Goal: Navigation & Orientation: Find specific page/section

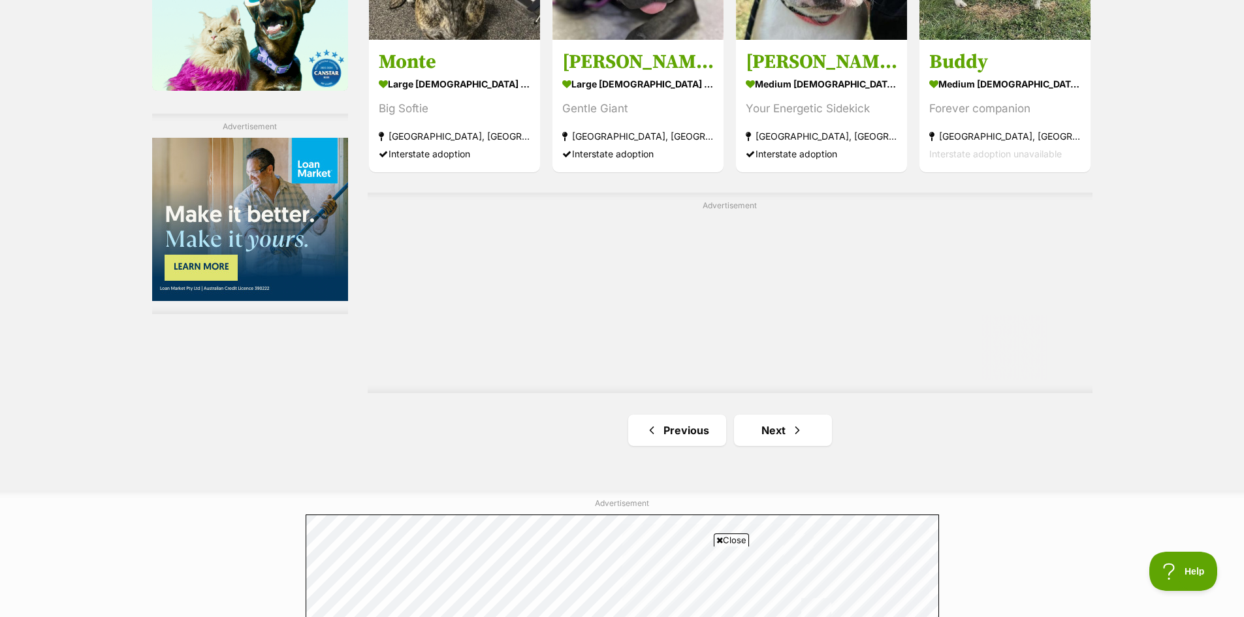
scroll to position [2286, 0]
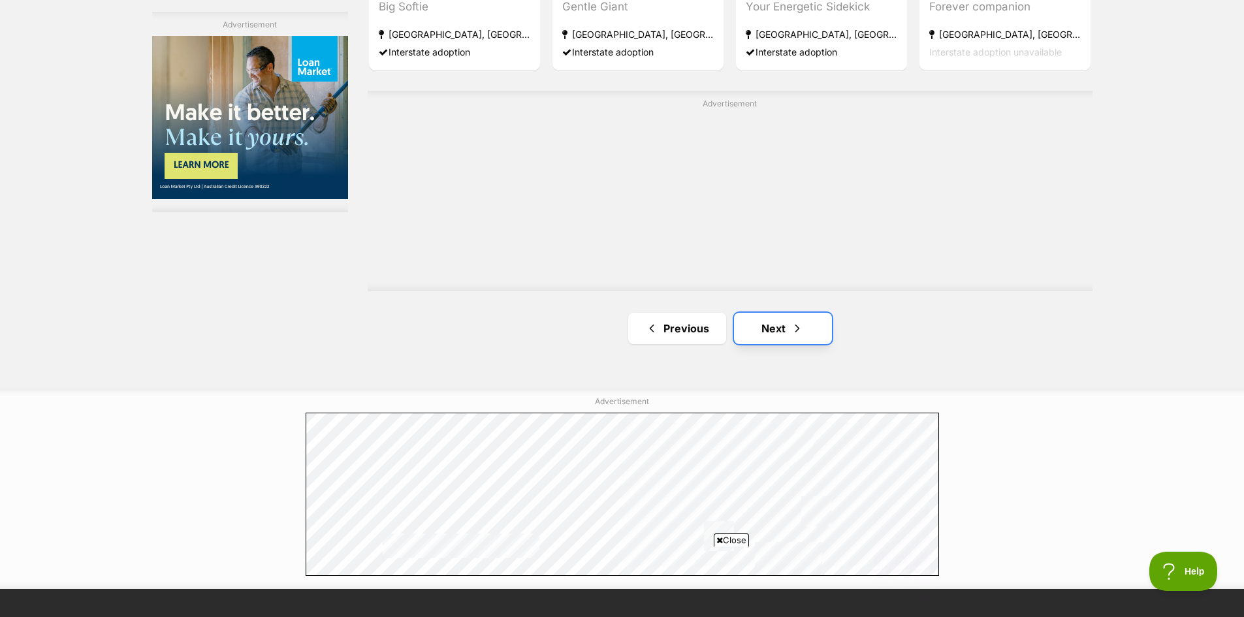
click at [773, 338] on link "Next" at bounding box center [783, 328] width 98 height 31
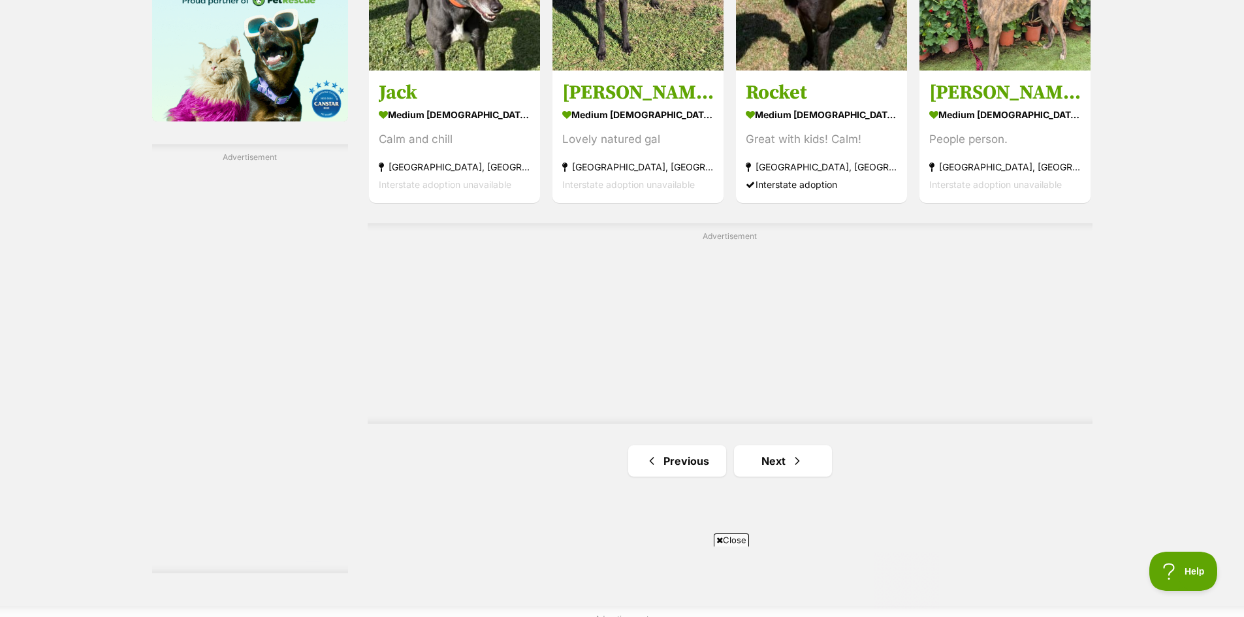
scroll to position [2156, 0]
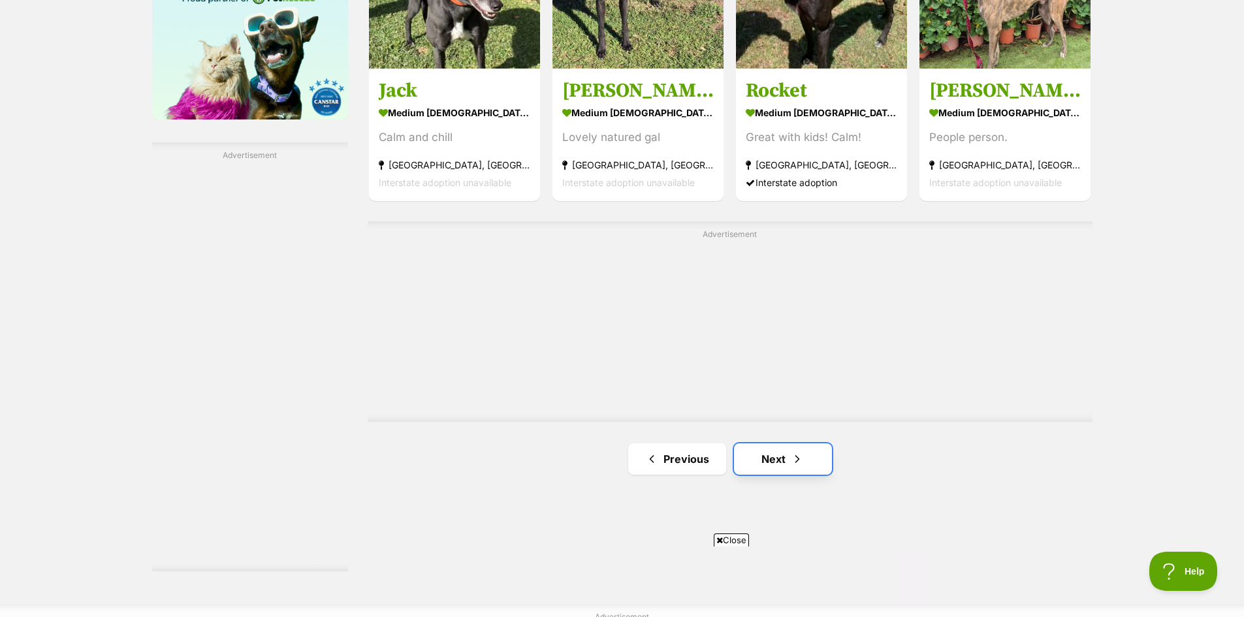
click at [768, 461] on link "Next" at bounding box center [783, 459] width 98 height 31
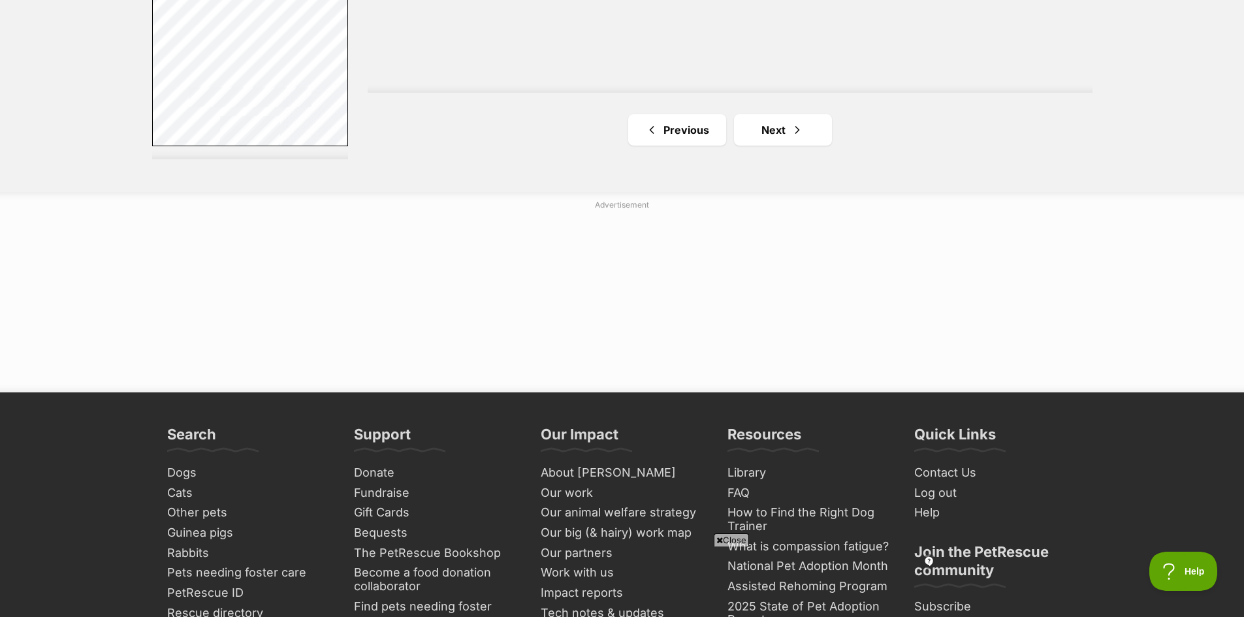
scroll to position [2482, 0]
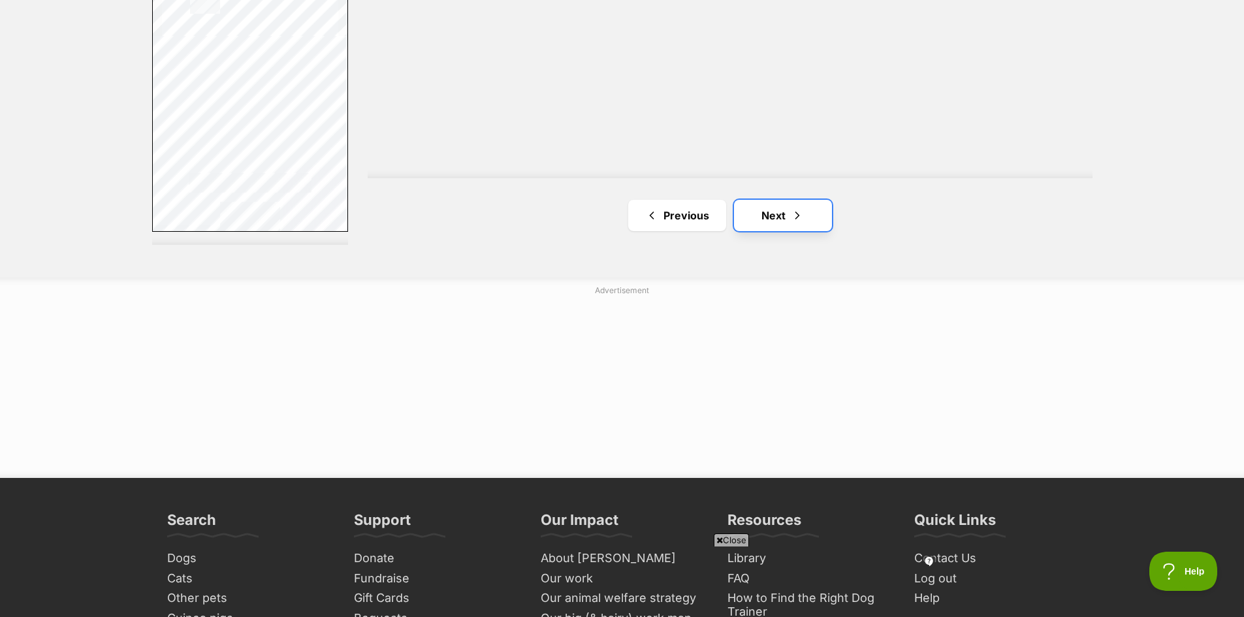
click at [772, 218] on link "Next" at bounding box center [783, 215] width 98 height 31
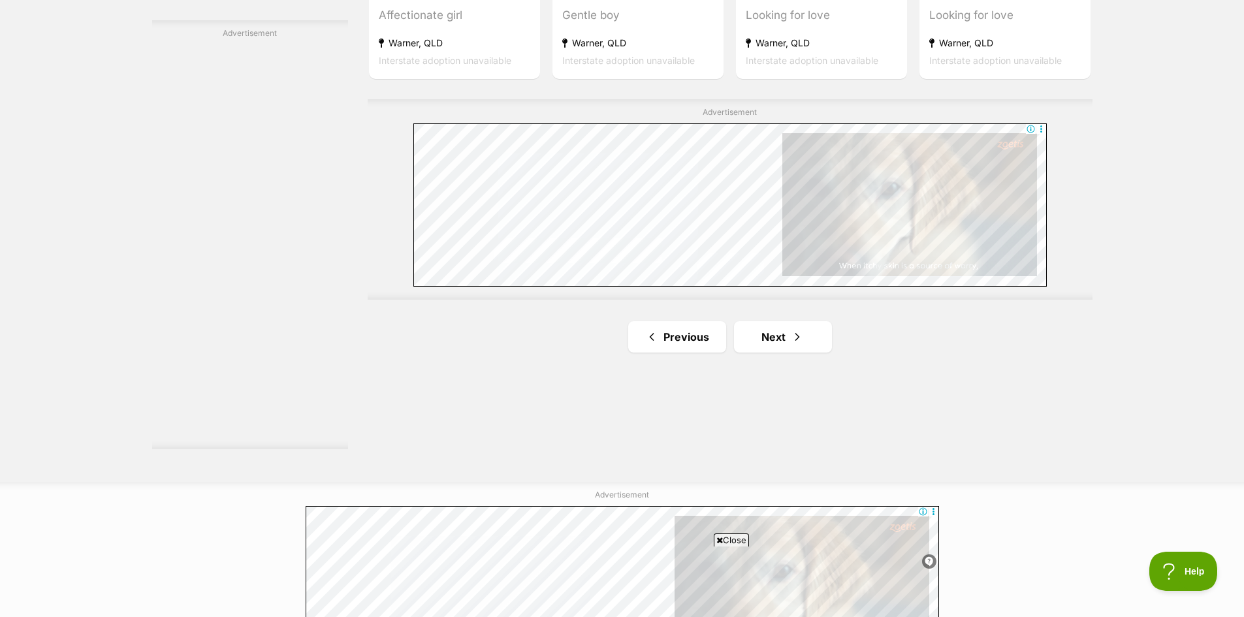
scroll to position [2286, 0]
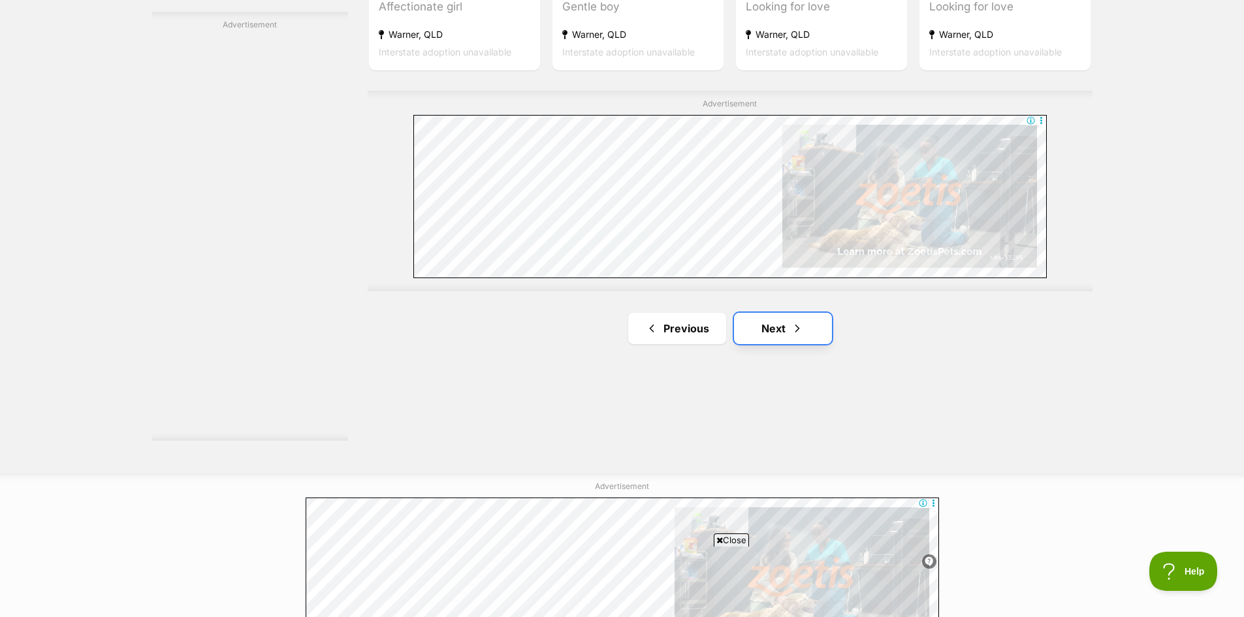
click at [772, 337] on link "Next" at bounding box center [783, 328] width 98 height 31
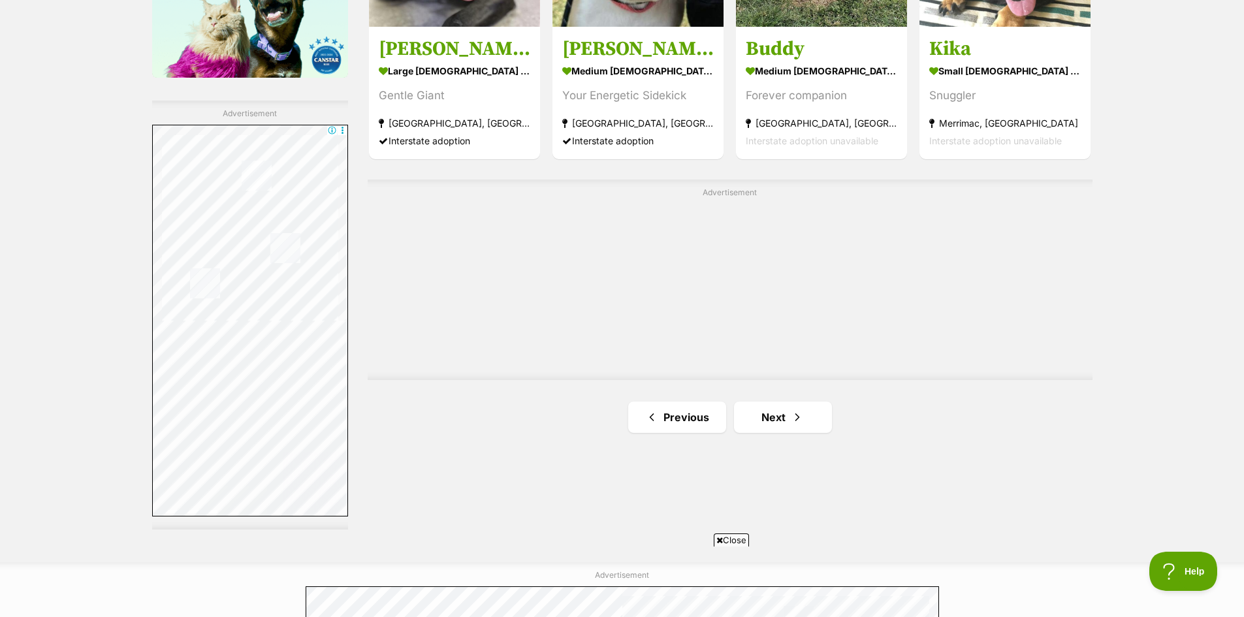
scroll to position [2221, 0]
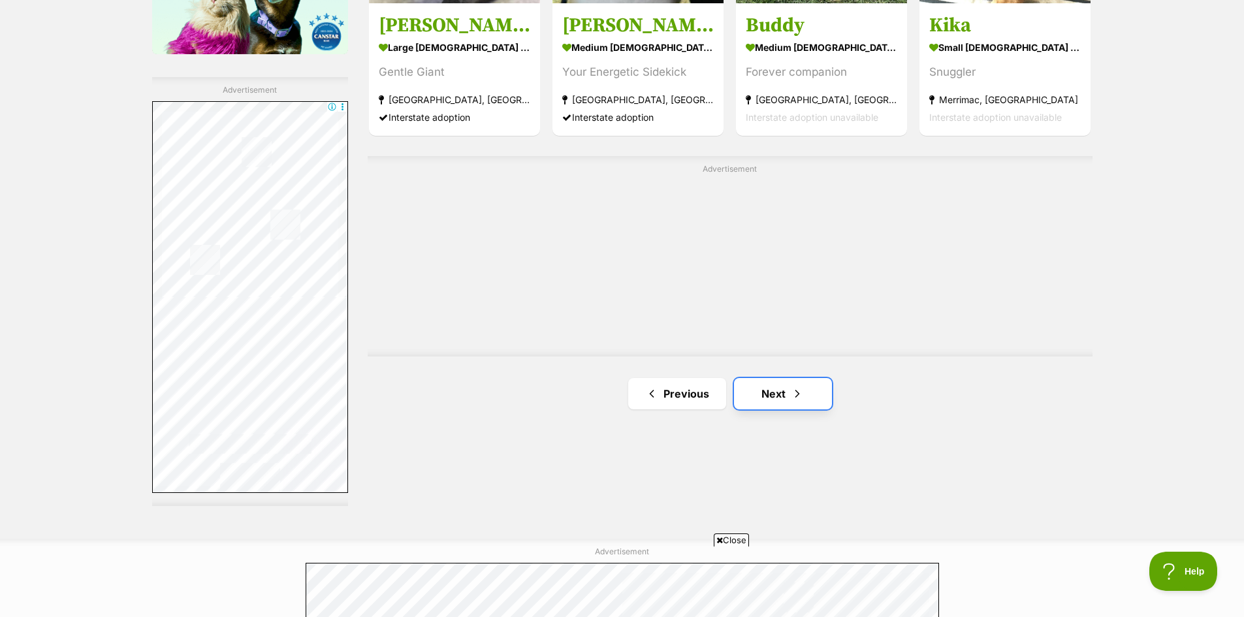
click at [786, 402] on link "Next" at bounding box center [783, 393] width 98 height 31
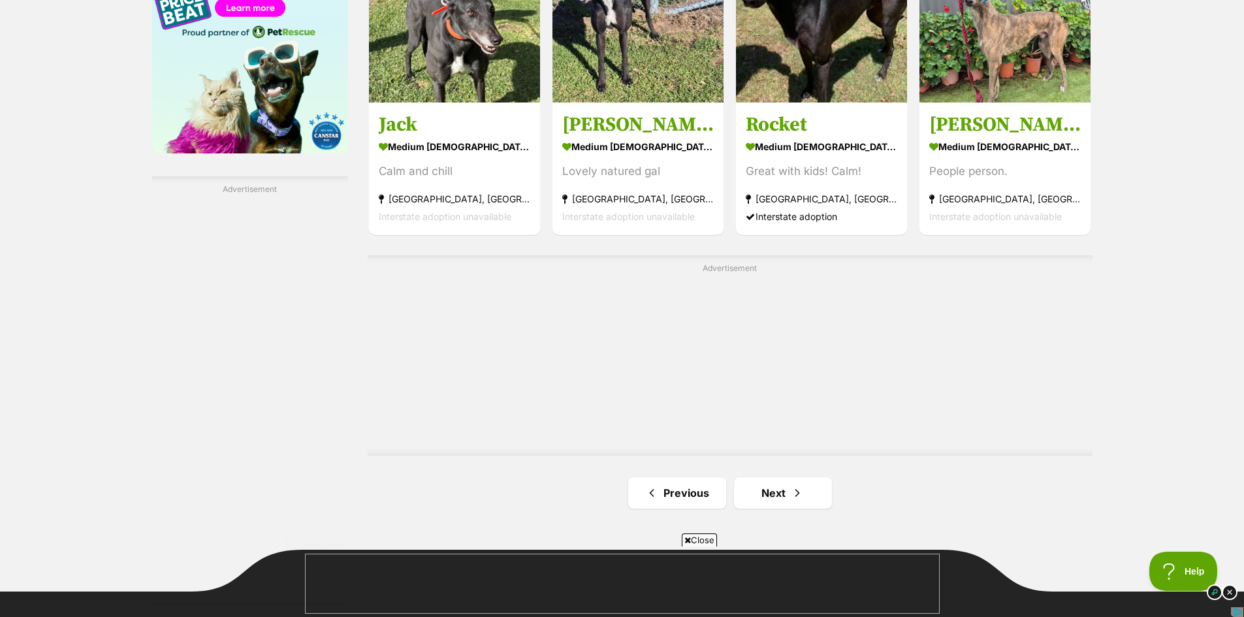
scroll to position [2221, 0]
